Goal: Task Accomplishment & Management: Use online tool/utility

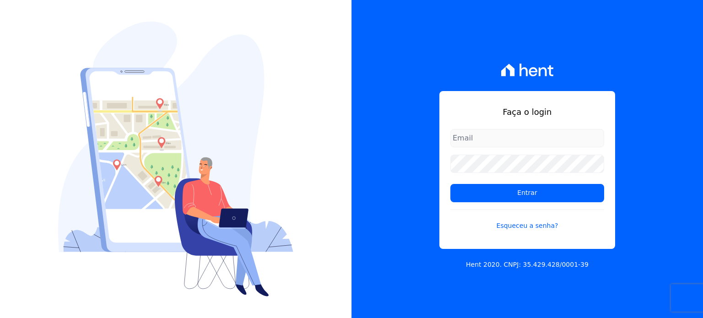
type input "[PERSON_NAME][EMAIL_ADDRESS][DOMAIN_NAME]"
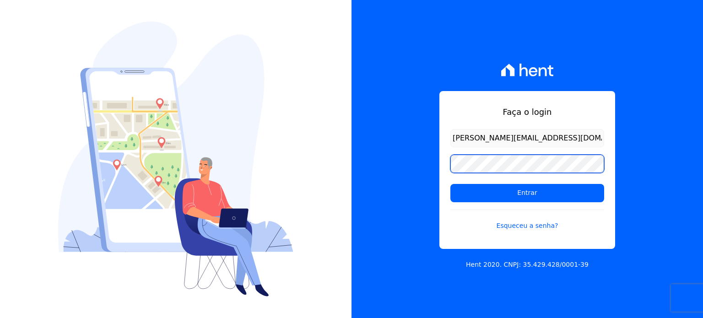
click at [380, 162] on div "Faça o login [PERSON_NAME][EMAIL_ADDRESS][DOMAIN_NAME] Entrar Esqueceu a senha?…" at bounding box center [526, 159] width 351 height 318
click at [352, 166] on div "Faça o login paula.silva@senziani.com Entrar Esqueceu a senha? Hent 2020. CNPJ:…" at bounding box center [526, 159] width 351 height 318
click at [450, 184] on input "Entrar" at bounding box center [527, 193] width 154 height 18
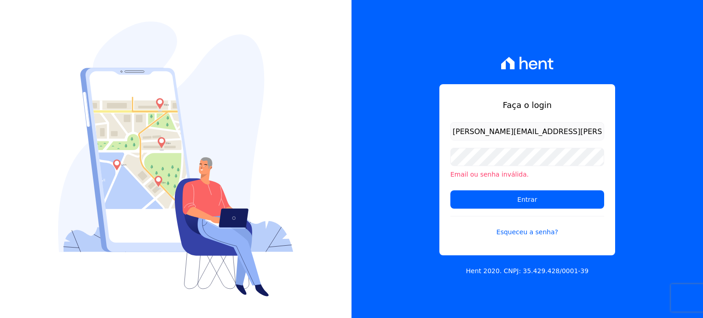
drag, startPoint x: 477, startPoint y: 209, endPoint x: 475, endPoint y: 215, distance: 6.1
click at [474, 221] on link "Esqueceu a senha?" at bounding box center [527, 226] width 154 height 21
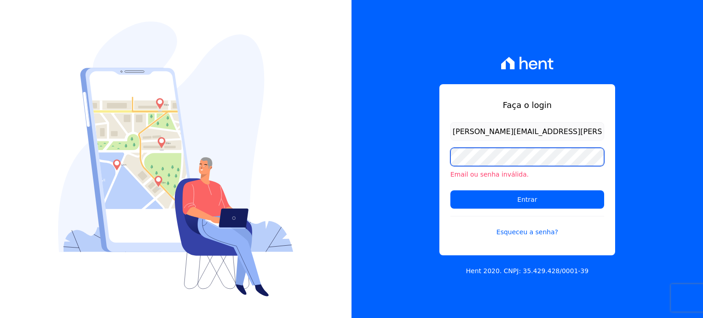
click at [415, 158] on div "Faça o login [PERSON_NAME][EMAIL_ADDRESS][PERSON_NAME][DOMAIN_NAME] Email ou se…" at bounding box center [526, 159] width 351 height 318
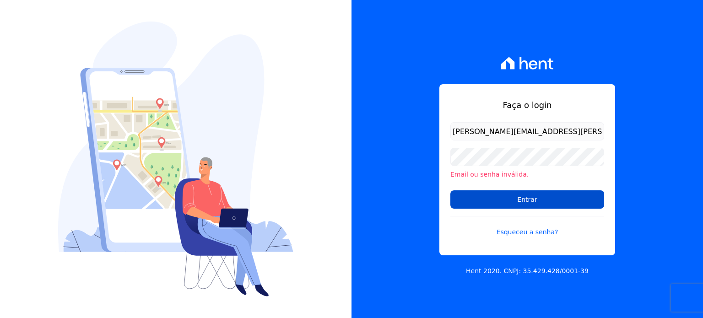
click at [481, 200] on input "Entrar" at bounding box center [527, 199] width 154 height 18
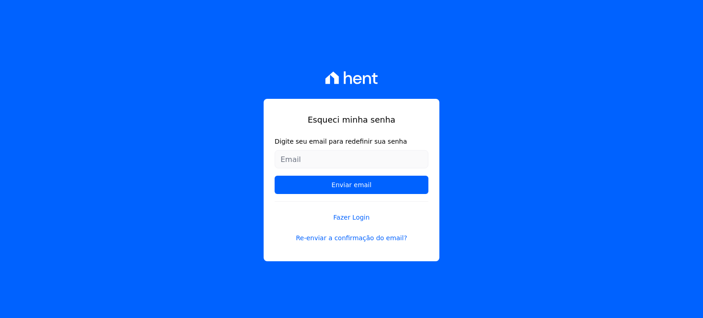
click at [347, 163] on input "Digite seu email para redefinir sua senha" at bounding box center [351, 159] width 154 height 18
type input "[PERSON_NAME][EMAIL_ADDRESS][PERSON_NAME][DOMAIN_NAME]"
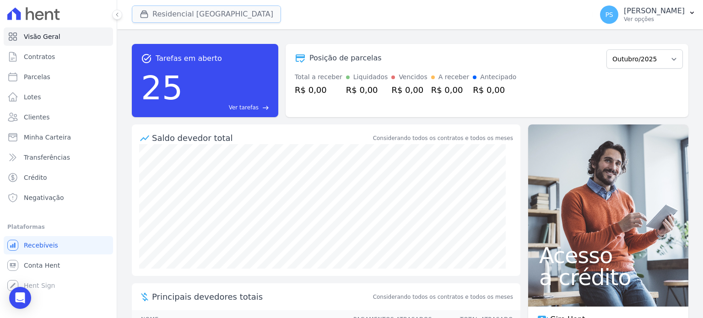
click at [167, 12] on button "Residencial Villa Sardenha" at bounding box center [206, 13] width 149 height 17
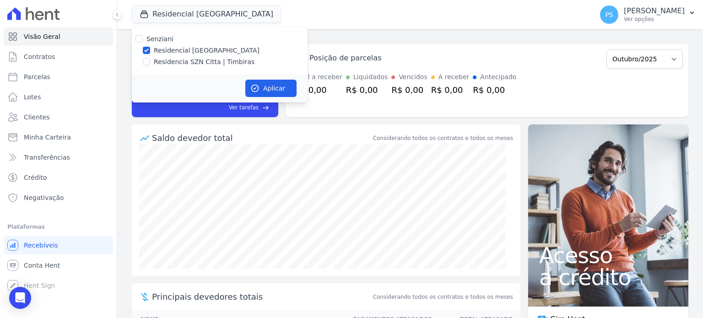
click at [165, 57] on label "Residencia SZN Citta | Timbiras" at bounding box center [204, 62] width 101 height 10
click at [150, 58] on input "Residencia SZN Citta | Timbiras" at bounding box center [146, 61] width 7 height 7
checkbox input "true"
click at [172, 43] on div "Senziani" at bounding box center [220, 39] width 176 height 10
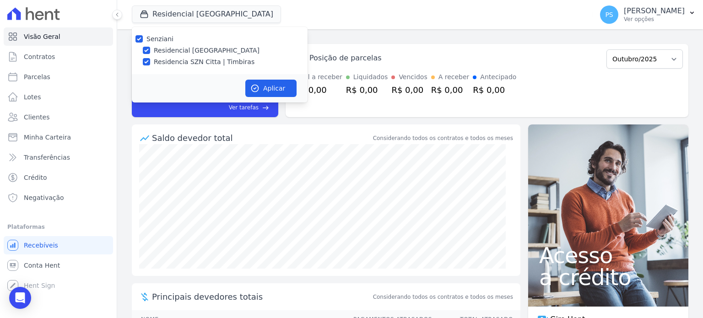
click at [177, 52] on label "Residencial Villa Sardenha" at bounding box center [207, 51] width 106 height 10
click at [150, 52] on input "Residencial Villa Sardenha" at bounding box center [146, 50] width 7 height 7
checkbox input "false"
click at [270, 88] on button "Aplicar" at bounding box center [270, 88] width 51 height 17
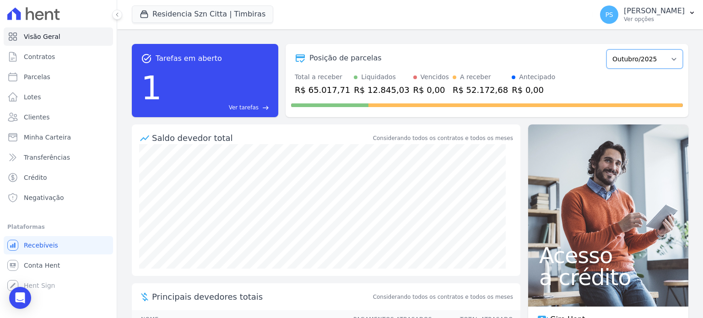
click at [667, 61] on select "Junho/2025 Julho/2025 Agosto/2025 Setembro/2025 Outubro/2025 Novembro/2025 Deze…" at bounding box center [644, 58] width 76 height 19
click at [675, 11] on p "Paula Silva" at bounding box center [654, 10] width 61 height 9
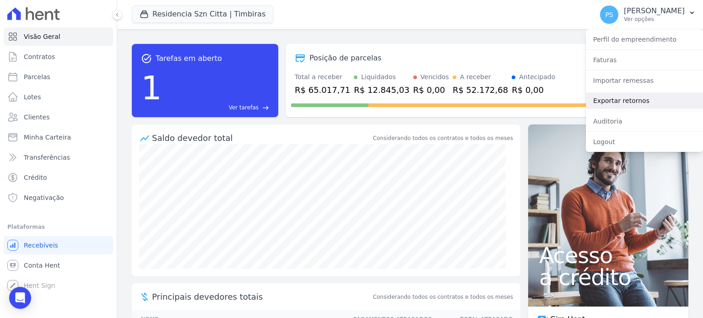
click at [619, 102] on link "Exportar retornos" at bounding box center [644, 100] width 117 height 16
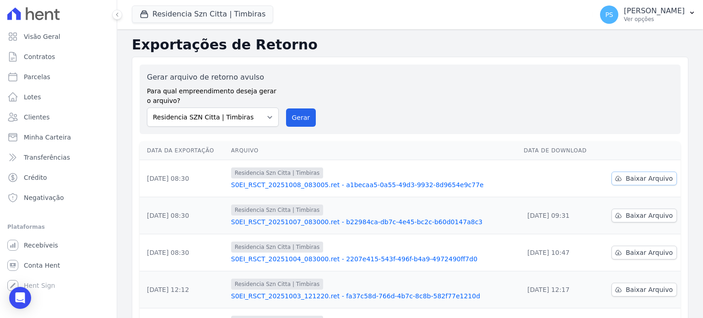
click at [639, 178] on span "Baixar Arquivo" at bounding box center [648, 178] width 47 height 9
